Goal: Task Accomplishment & Management: Use online tool/utility

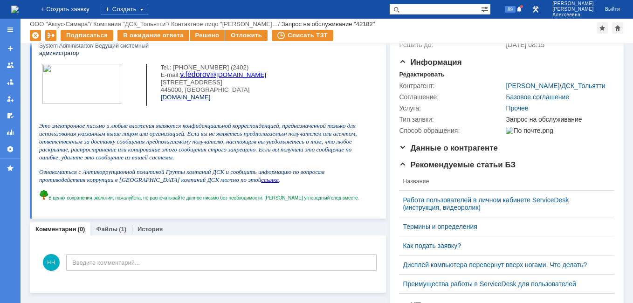
scroll to position [186, 0]
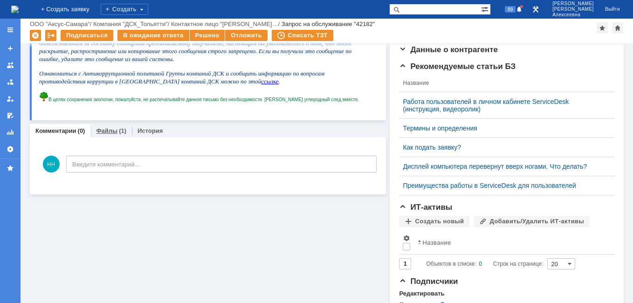
click at [110, 134] on link "Файлы" at bounding box center [106, 130] width 21 height 7
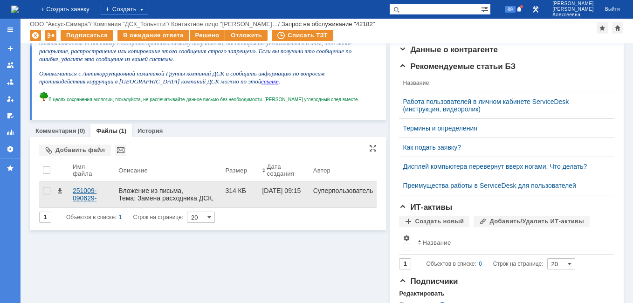
click at [90, 195] on div "251009-090629-scan.pdf" at bounding box center [92, 194] width 38 height 15
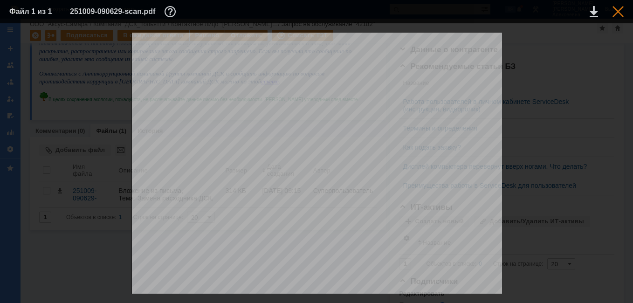
click at [617, 11] on div at bounding box center [617, 11] width 11 height 11
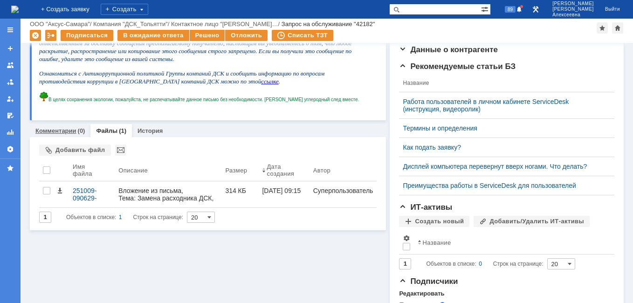
click at [60, 129] on link "Комментарии" at bounding box center [55, 130] width 41 height 7
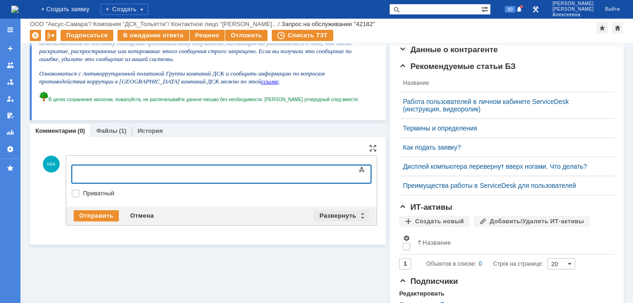
click at [361, 215] on div "Развернуть" at bounding box center [341, 215] width 55 height 11
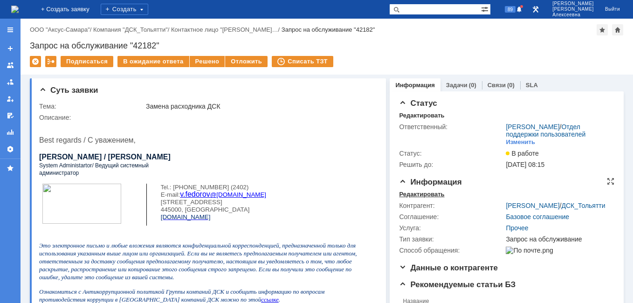
click at [413, 198] on div "Редактировать" at bounding box center [421, 194] width 45 height 7
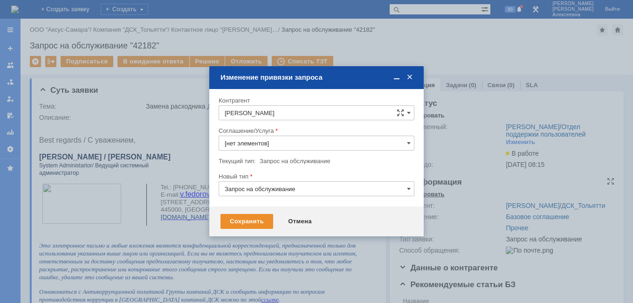
type input "Прочее"
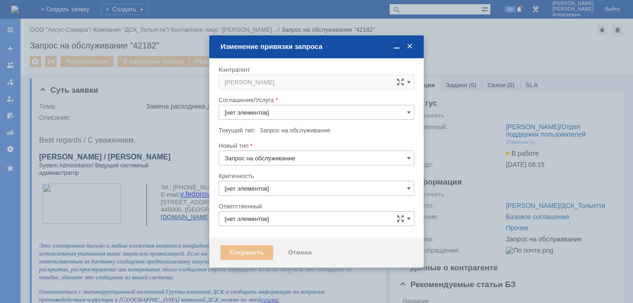
type input "3. Низкая"
type input "[PERSON_NAME]"
type input "Прочее"
type input "[не указано]"
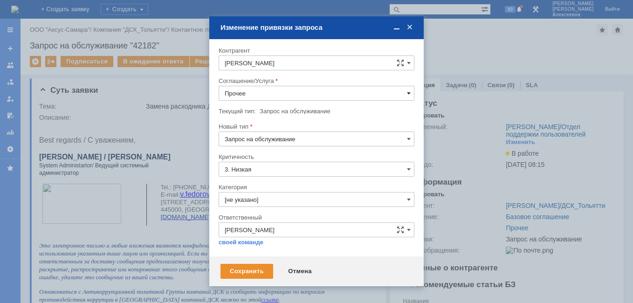
click at [411, 96] on span at bounding box center [409, 92] width 4 height 7
click at [293, 110] on span "ПТ_Замена расходных материалов / ресурсных деталей" at bounding box center [317, 113] width 184 height 7
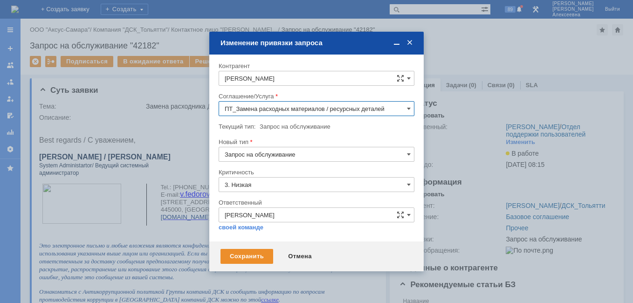
type input "ПТ_Замена расходных материалов / ресурсных деталей"
click at [250, 261] on div "Сохранить" at bounding box center [246, 256] width 53 height 15
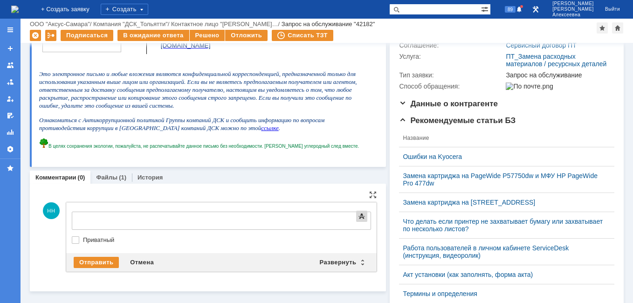
scroll to position [0, 0]
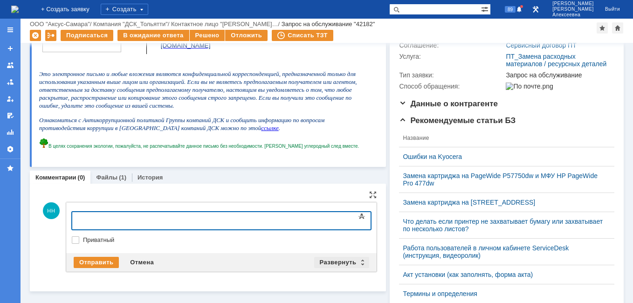
click at [358, 261] on div "Развернуть" at bounding box center [341, 262] width 55 height 11
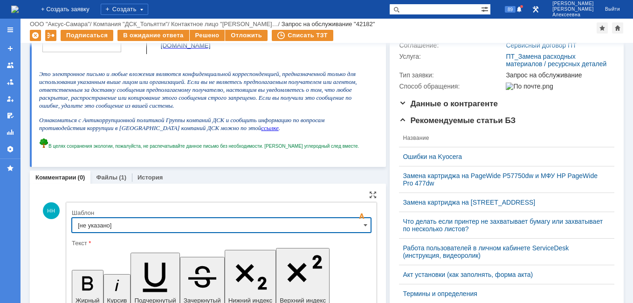
click at [363, 221] on input "[не указано]" at bounding box center [221, 225] width 299 height 15
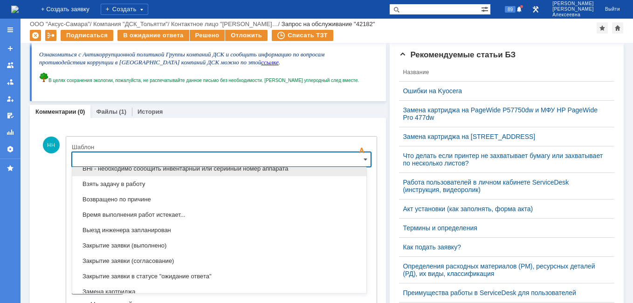
scroll to position [460, 0]
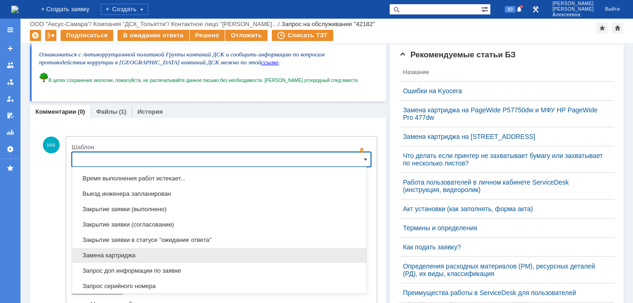
click at [127, 257] on span "Замена картриджа" at bounding box center [219, 255] width 283 height 7
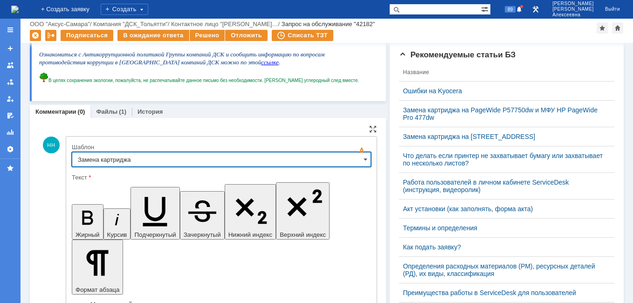
type input "Замена картриджа"
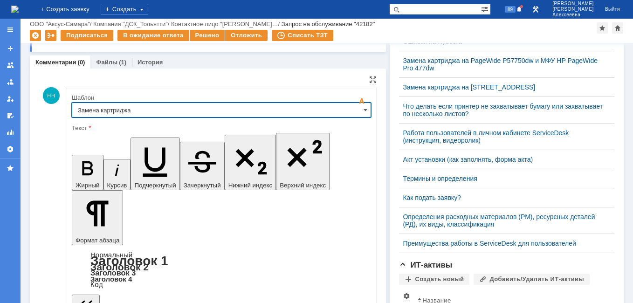
scroll to position [299, 0]
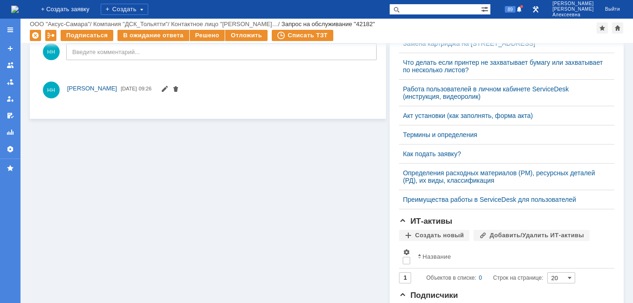
scroll to position [0, 0]
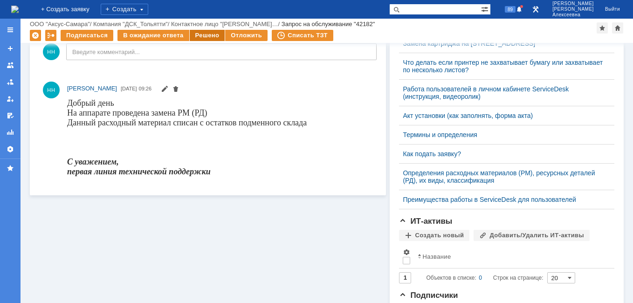
click at [203, 36] on div "Решено" at bounding box center [207, 35] width 35 height 11
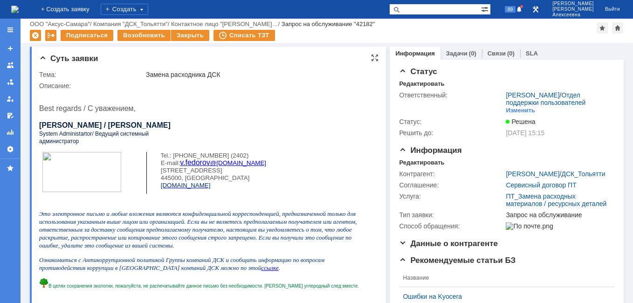
scroll to position [140, 0]
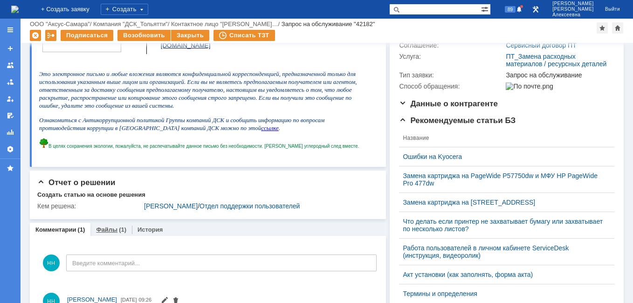
click at [106, 230] on link "Файлы" at bounding box center [106, 229] width 21 height 7
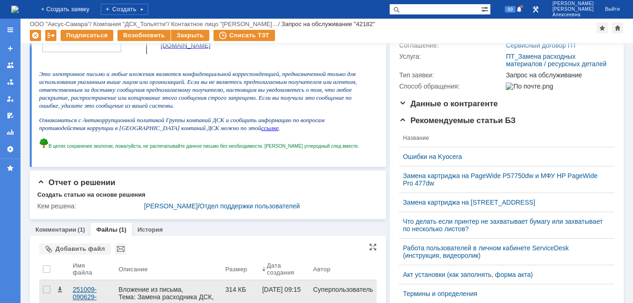
click at [78, 296] on div "251009-090629-scan.pdf" at bounding box center [92, 293] width 38 height 15
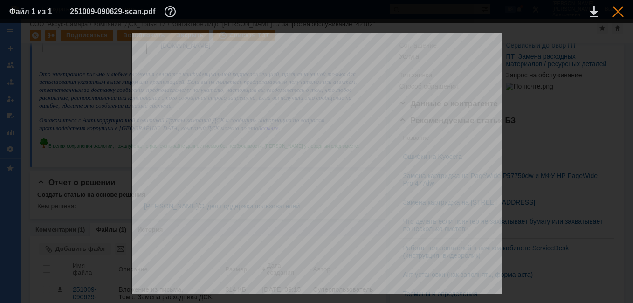
click at [619, 12] on div at bounding box center [617, 11] width 11 height 11
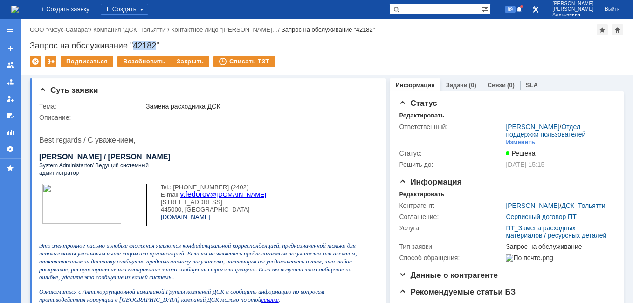
drag, startPoint x: 157, startPoint y: 43, endPoint x: 135, endPoint y: 45, distance: 21.5
click at [135, 45] on div "Запрос на обслуживание "42182"" at bounding box center [327, 45] width 594 height 9
copy div "42182"
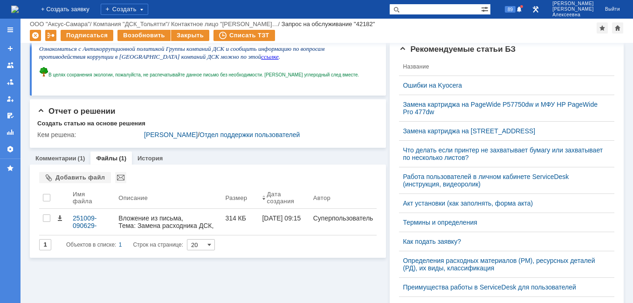
scroll to position [326, 0]
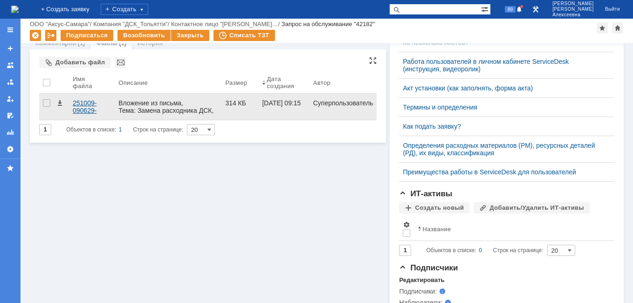
click at [82, 107] on div "251009-090629-scan.pdf" at bounding box center [92, 106] width 38 height 15
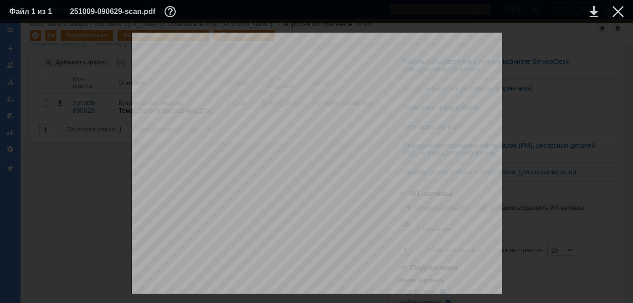
drag, startPoint x: 618, startPoint y: 9, endPoint x: 578, endPoint y: 25, distance: 42.7
click at [618, 9] on div at bounding box center [617, 11] width 11 height 11
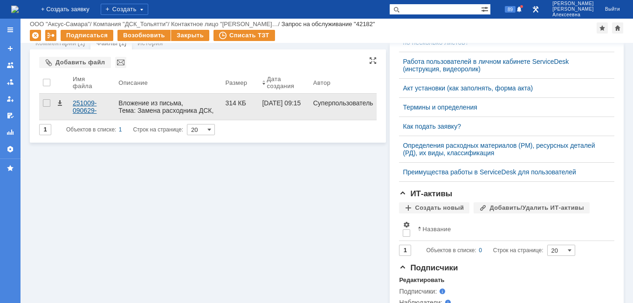
click at [86, 101] on div "251009-090629-scan.pdf" at bounding box center [92, 106] width 38 height 15
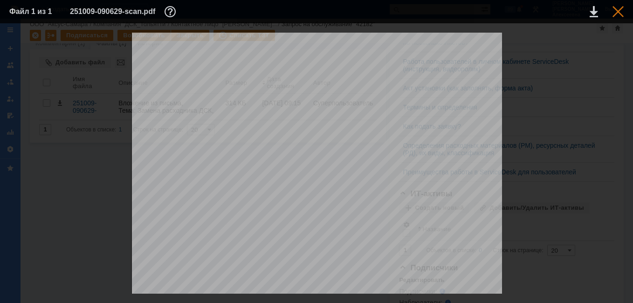
click at [616, 10] on div at bounding box center [617, 11] width 11 height 11
